Goal: Navigation & Orientation: Find specific page/section

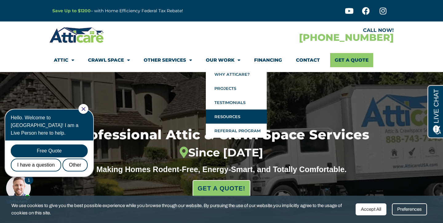
click at [237, 118] on link "Resources" at bounding box center [236, 117] width 61 height 14
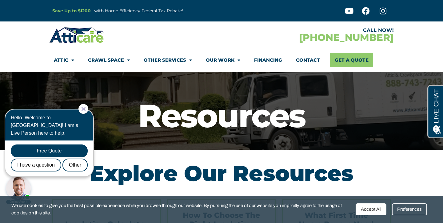
click at [84, 108] on div at bounding box center [83, 109] width 10 height 10
click at [85, 109] on icon "Close Chat" at bounding box center [83, 109] width 4 height 4
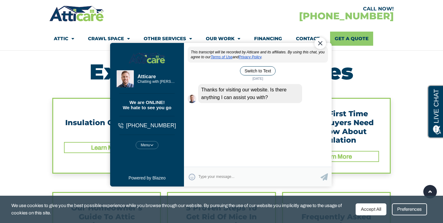
click at [321, 44] on div "Close Chat" at bounding box center [320, 43] width 12 height 12
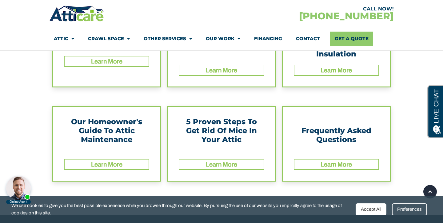
scroll to position [203, 0]
